Goal: Information Seeking & Learning: Learn about a topic

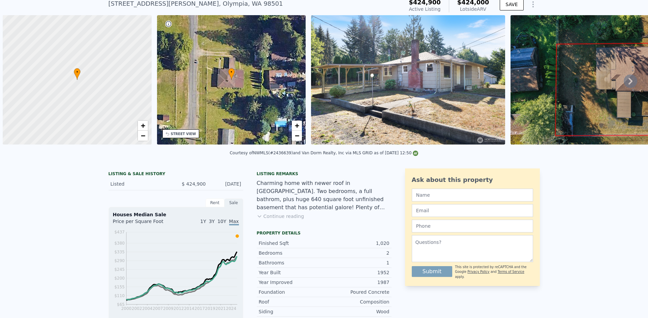
scroll to position [2, 0]
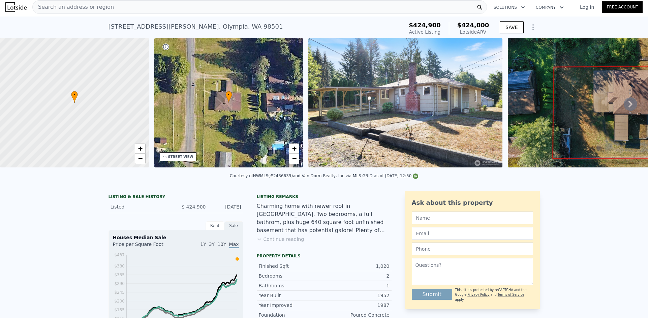
click at [109, 7] on div "Search an address or region" at bounding box center [259, 6] width 455 height 13
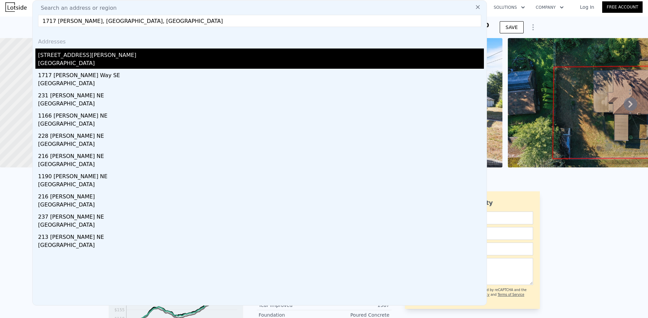
type input "1717 [PERSON_NAME], [GEOGRAPHIC_DATA], [GEOGRAPHIC_DATA]"
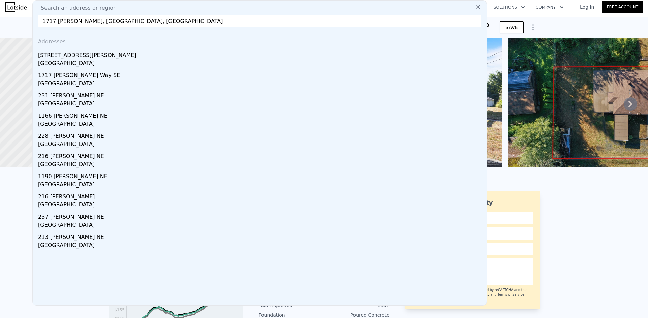
drag, startPoint x: 78, startPoint y: 55, endPoint x: 417, endPoint y: 2, distance: 343.0
click at [78, 54] on div "[STREET_ADDRESS][PERSON_NAME]" at bounding box center [261, 54] width 446 height 11
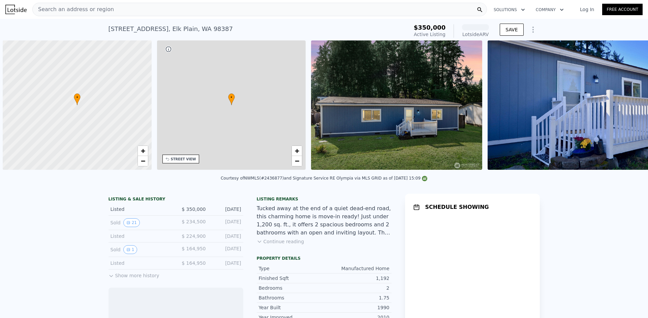
scroll to position [0, 3]
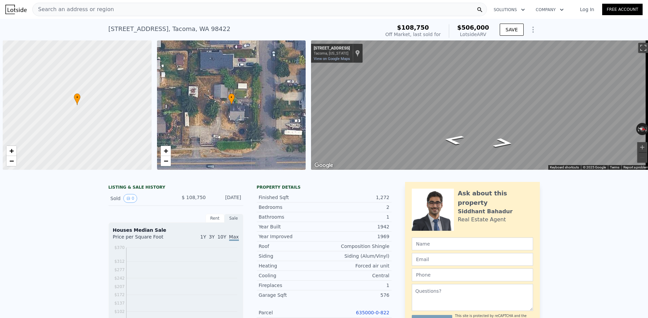
scroll to position [0, 3]
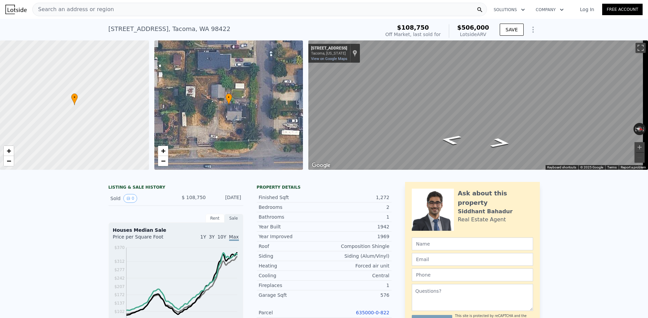
click at [208, 9] on div "Search an address or region" at bounding box center [259, 9] width 455 height 13
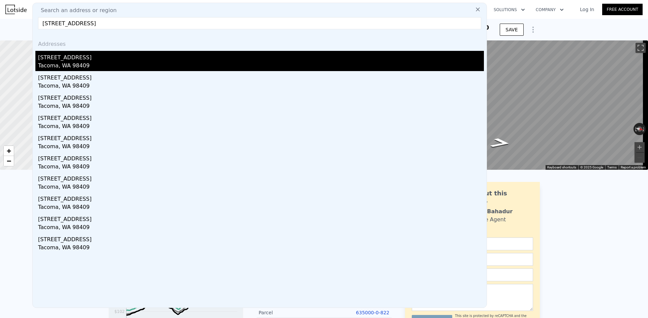
type input "7012 S Junett St, Tacoma, WA 98409"
click at [69, 57] on div "7012 S Junett St" at bounding box center [261, 56] width 446 height 11
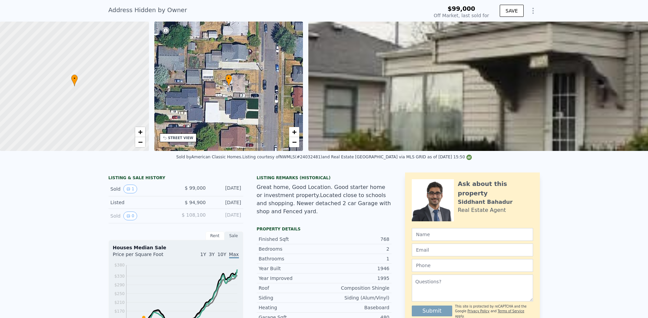
scroll to position [2, 0]
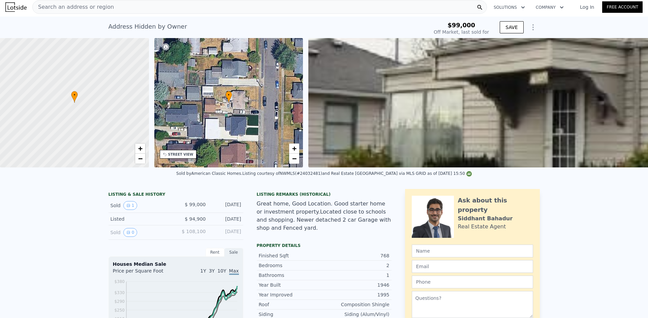
type input "$ 380,000"
type input "$ 245,489"
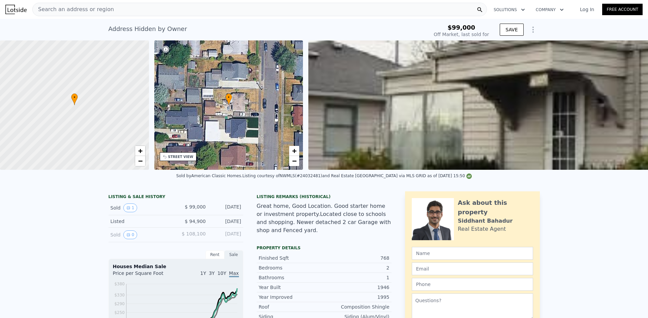
drag, startPoint x: 80, startPoint y: 230, endPoint x: 85, endPoint y: 215, distance: 15.7
click at [140, 11] on div "Search an address or region" at bounding box center [259, 9] width 455 height 13
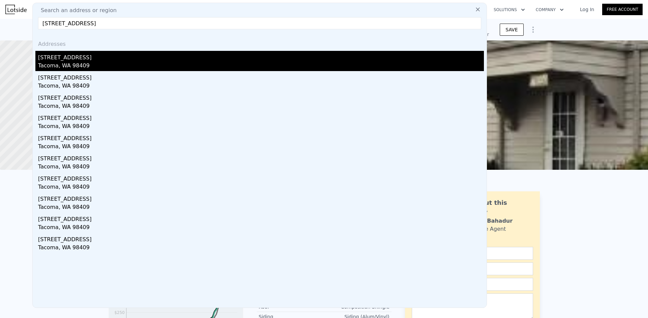
type input "7012 S Junett St, Tacoma, WA 98409"
click at [79, 55] on div "7012 S Junett St" at bounding box center [261, 56] width 446 height 11
